Goal: Task Accomplishment & Management: Manage account settings

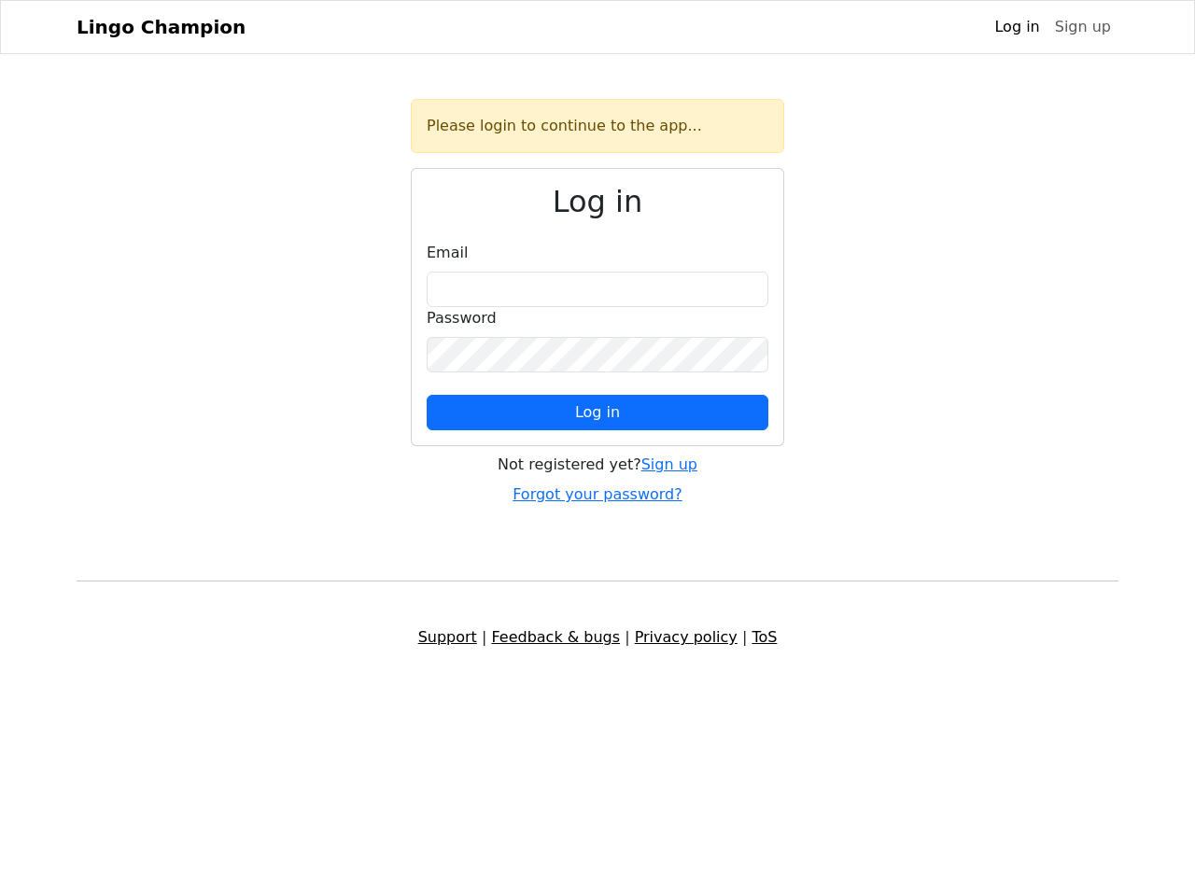
click at [598, 413] on span "Log in" at bounding box center [597, 412] width 45 height 18
